Goal: Task Accomplishment & Management: Manage account settings

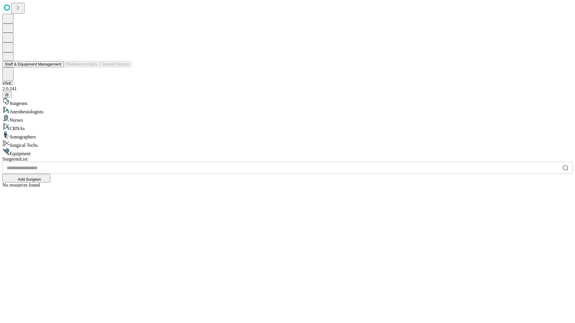
click at [57, 67] on button "Staff & Equipment Management" at bounding box center [32, 64] width 61 height 6
